Goal: Task Accomplishment & Management: Complete application form

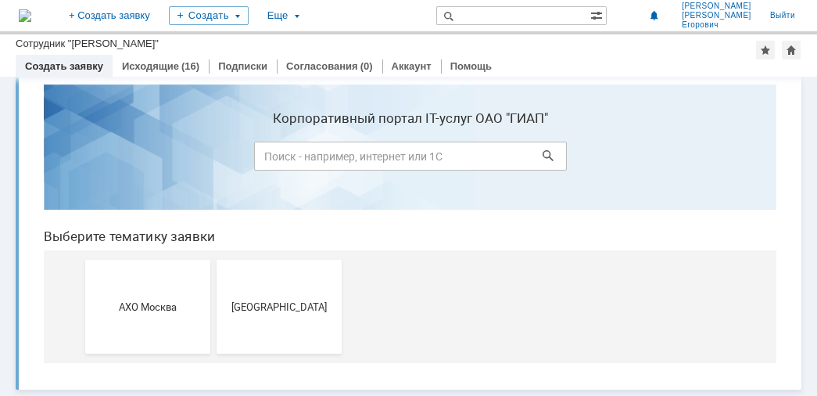
scroll to position [24, 0]
click at [307, 300] on button "[GEOGRAPHIC_DATA]" at bounding box center [279, 307] width 125 height 94
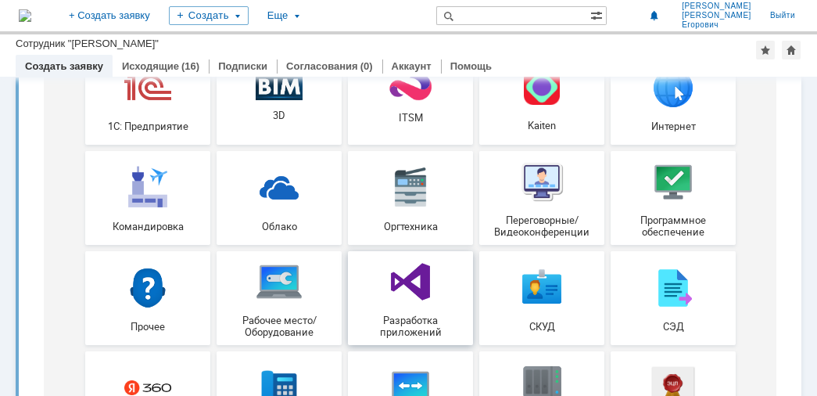
scroll to position [156, 0]
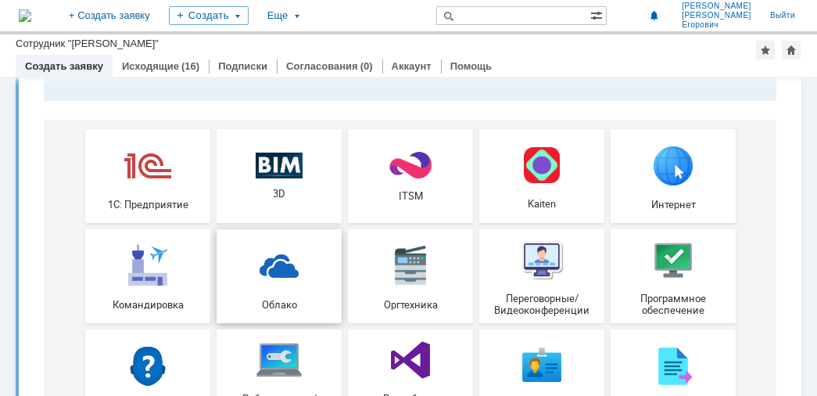
click at [281, 274] on img at bounding box center [279, 265] width 47 height 47
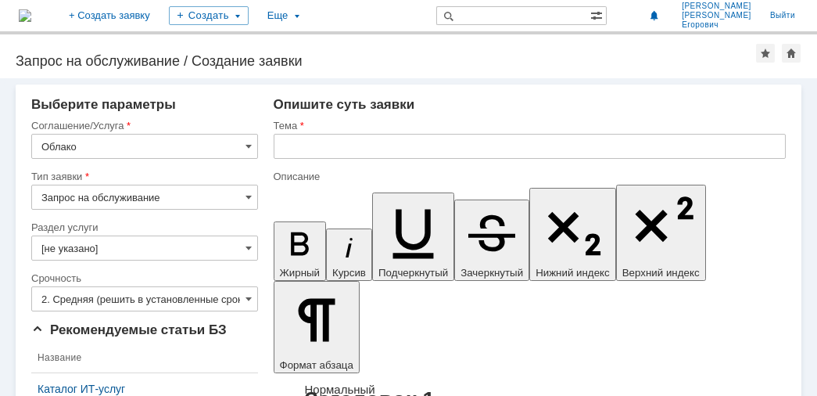
click at [157, 201] on input "Запрос на обслуживание" at bounding box center [144, 197] width 227 height 25
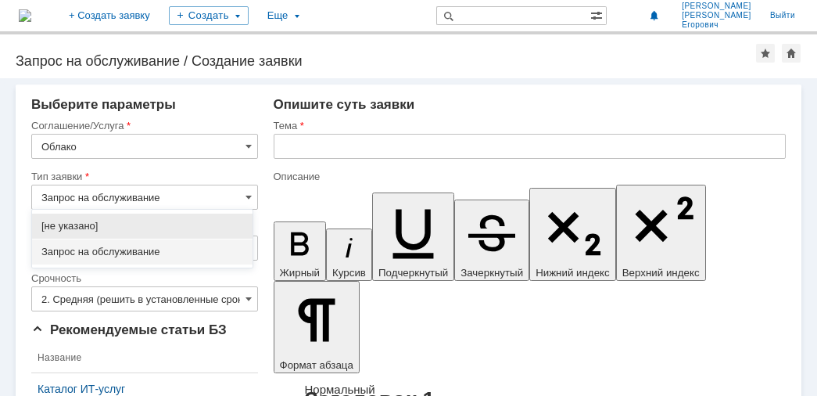
click at [175, 253] on span "Запрос на обслуживание" at bounding box center [142, 252] width 202 height 13
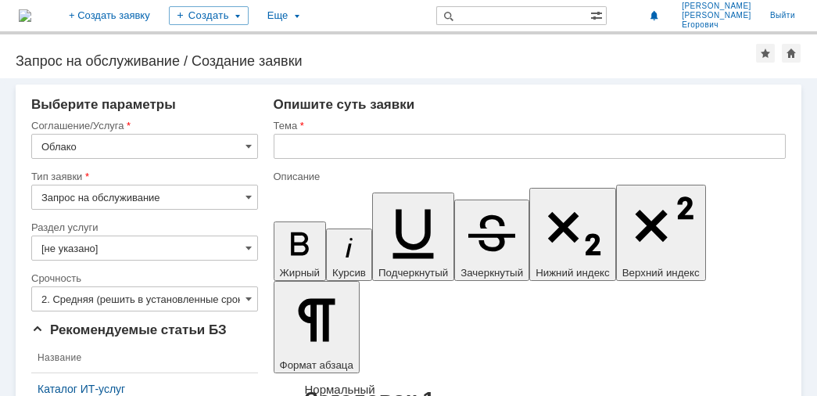
type input "Запрос на обслуживание"
click at [228, 300] on input "2. Средняя (решить в установленные сроки)" at bounding box center [144, 298] width 227 height 25
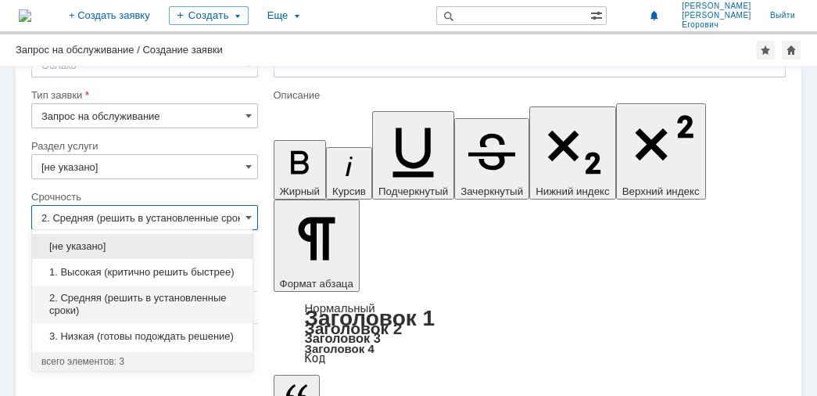
scroll to position [66, 0]
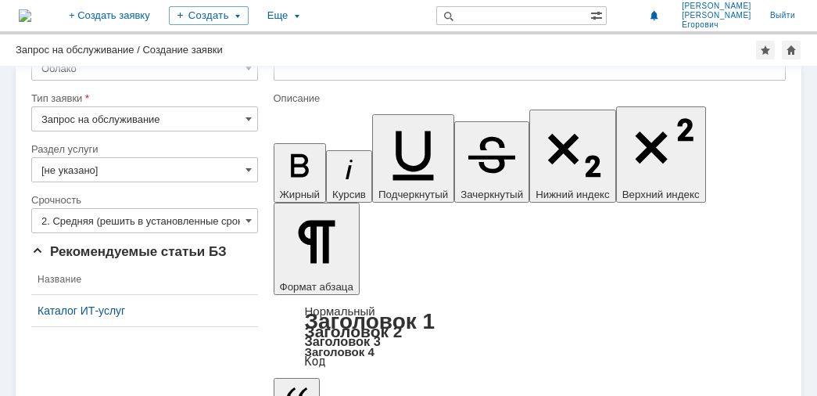
scroll to position [0, 0]
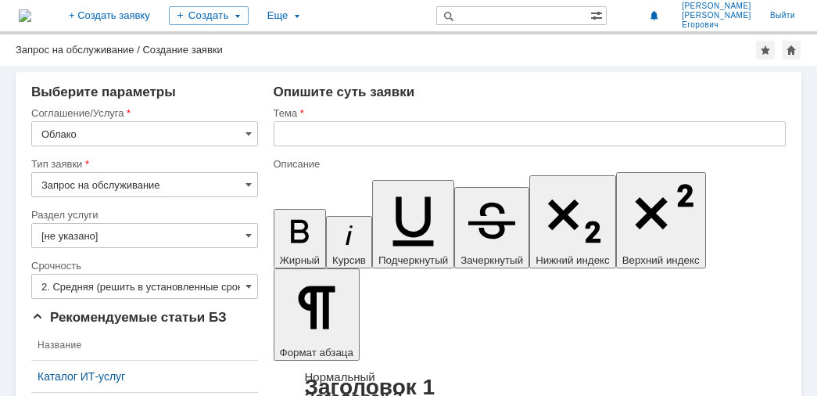
type input "2. Средняя (решить в установленные сроки)"
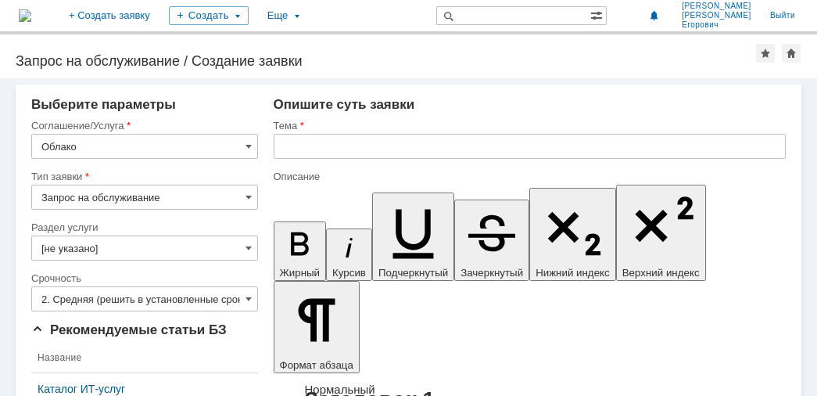
click at [294, 142] on input "text" at bounding box center [530, 146] width 513 height 25
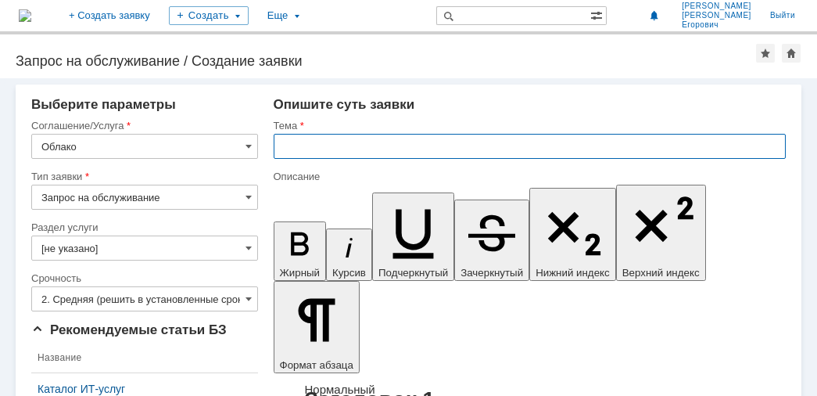
paste input "Сделайте, пожалуйста, доступ в папку \\Rumofsv0001\2046_поставка_оборудования_у…"
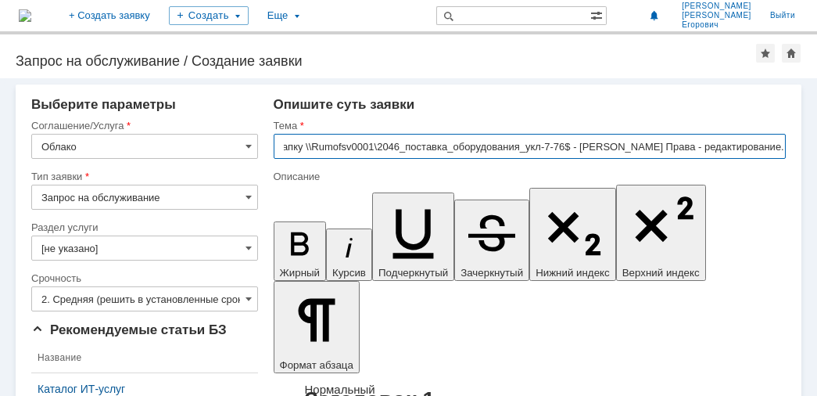
type input "Сделайте, пожалуйста, доступ в папку \\Rumofsv0001\2046_поставка_оборудования_у…"
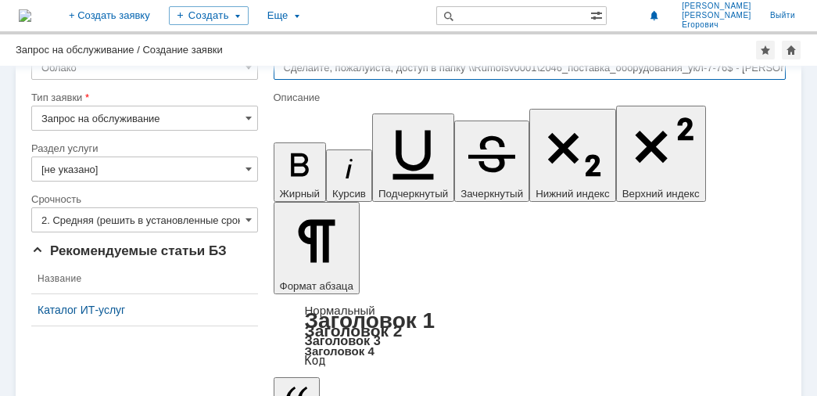
scroll to position [66, 0]
